Goal: Information Seeking & Learning: Learn about a topic

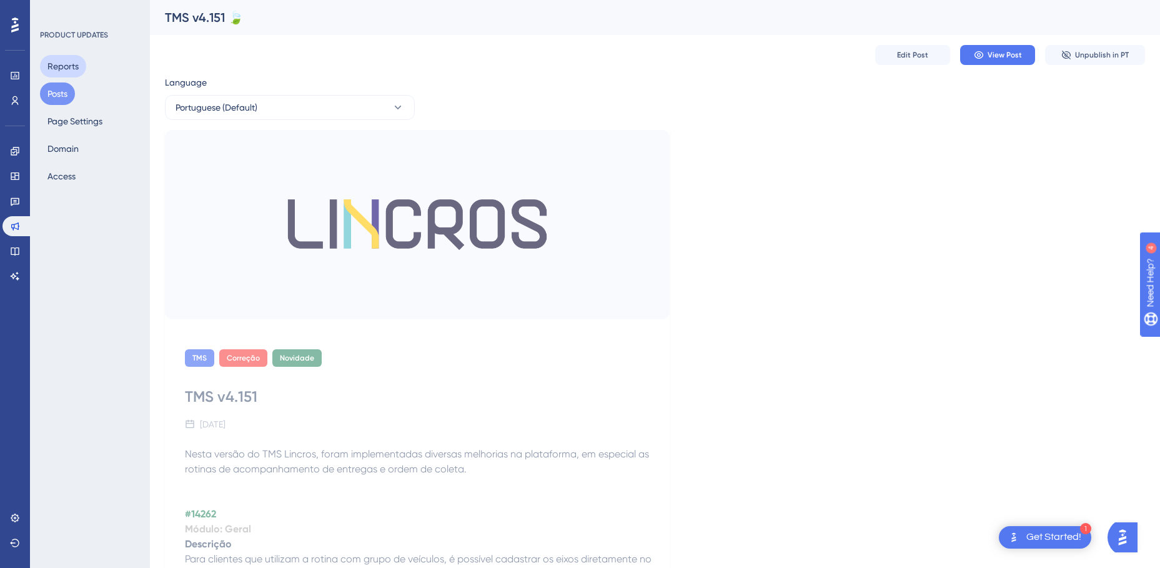
click at [63, 66] on button "Reports" at bounding box center [63, 66] width 46 height 22
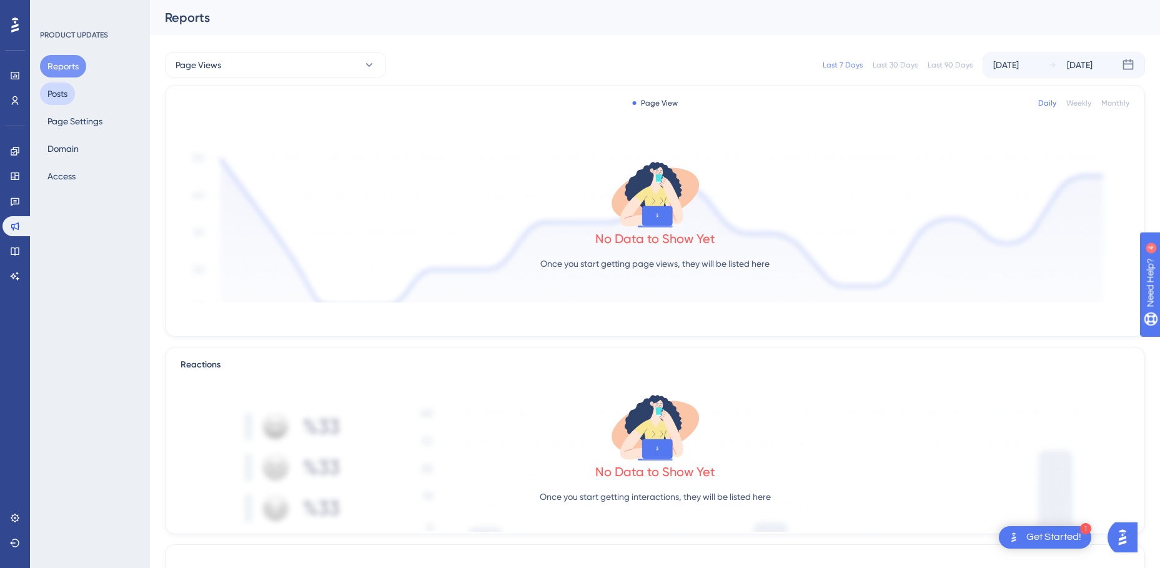
click at [60, 91] on button "Posts" at bounding box center [57, 93] width 35 height 22
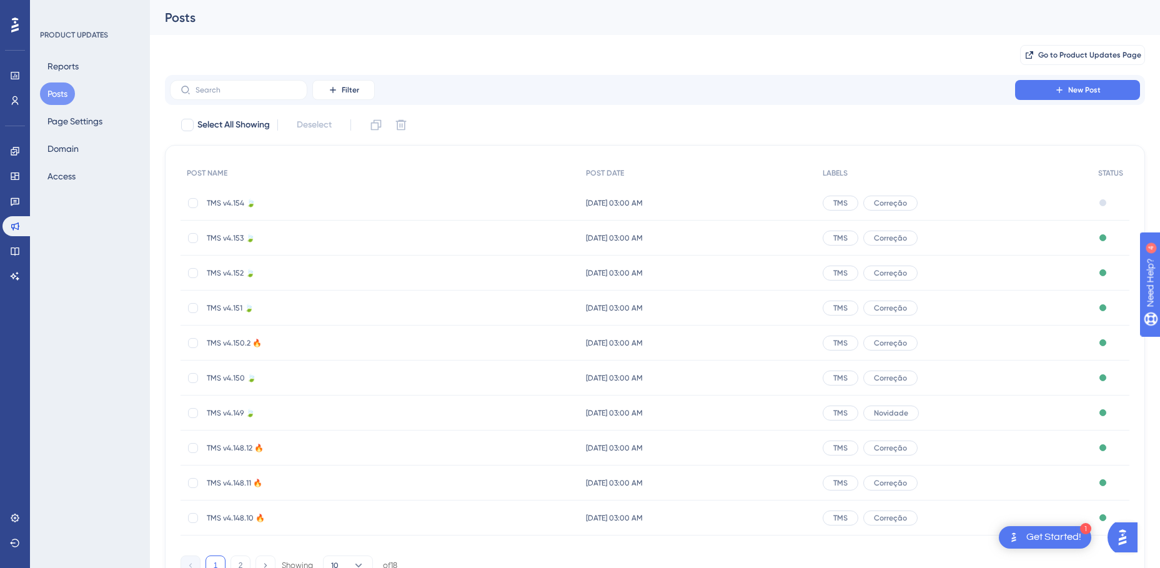
click at [234, 203] on span "TMS v4.154 🍃" at bounding box center [307, 203] width 200 height 10
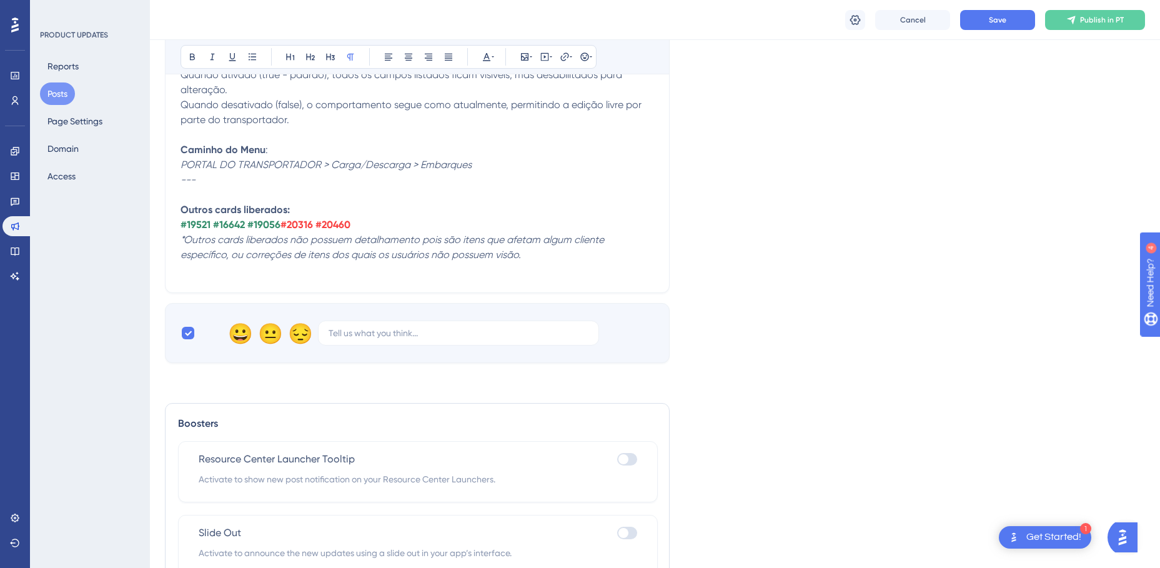
scroll to position [4589, 0]
